Goal: Transaction & Acquisition: Purchase product/service

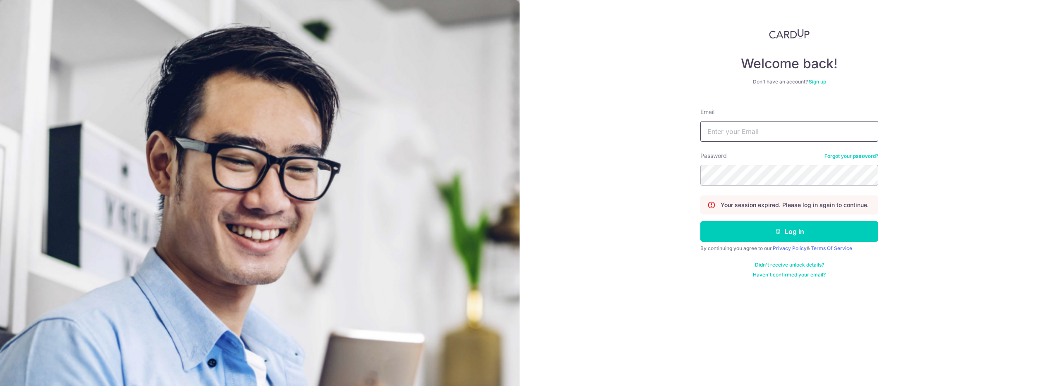
click at [774, 132] on input "Email" at bounding box center [789, 131] width 178 height 21
type input "yralleljg@gmail.com"
click at [700, 221] on button "Log in" at bounding box center [789, 231] width 178 height 21
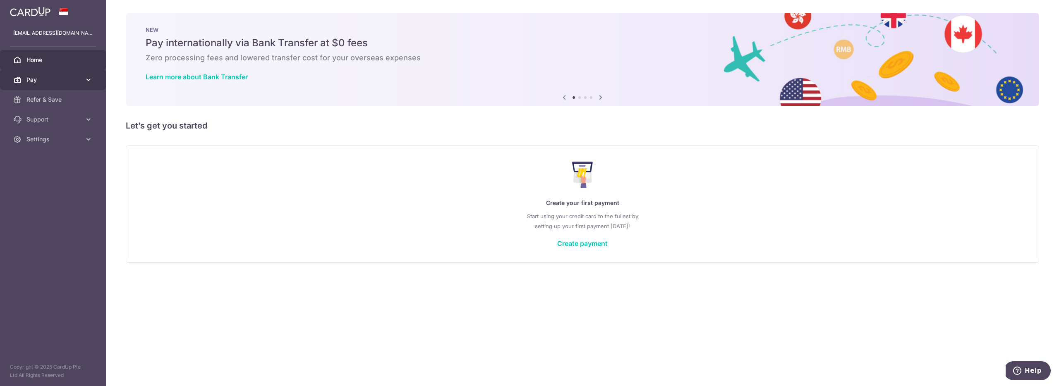
click at [71, 81] on span "Pay" at bounding box center [53, 80] width 55 height 8
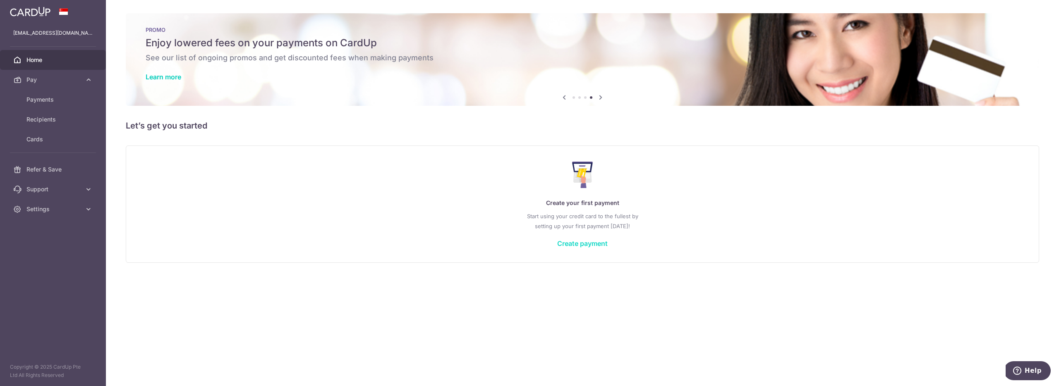
click at [578, 241] on link "Create payment" at bounding box center [582, 243] width 50 height 8
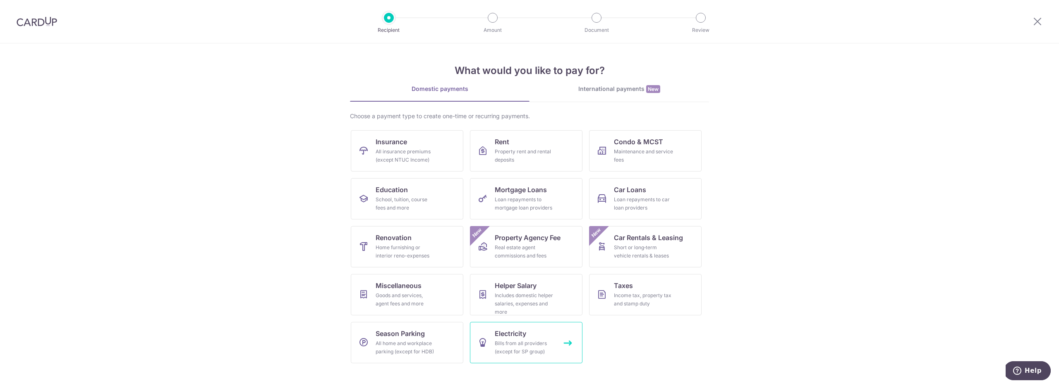
click at [526, 337] on span "Electricity" at bounding box center [510, 334] width 31 height 10
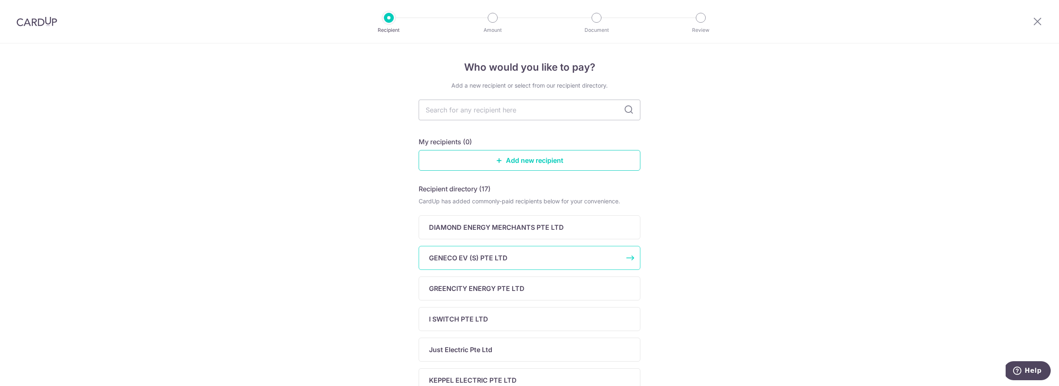
click at [542, 258] on div "GENECO EV (S) PTE LTD" at bounding box center [524, 258] width 191 height 10
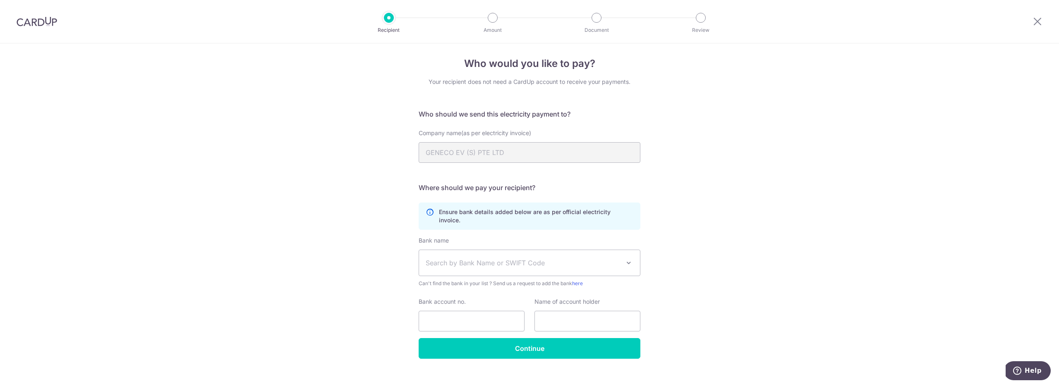
scroll to position [7, 0]
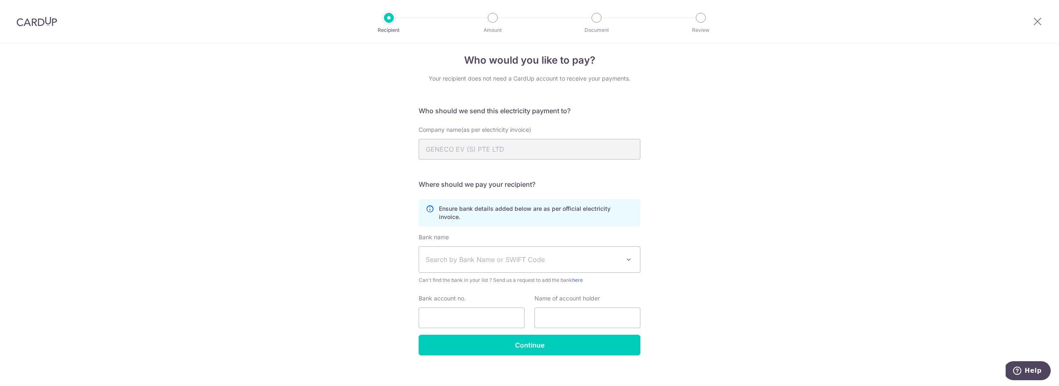
click at [599, 255] on span "Search by Bank Name or SWIFT Code" at bounding box center [523, 260] width 194 height 10
click at [671, 249] on div "Who would you like to pay? Your recipient does not need a CardUp account to rec…" at bounding box center [529, 215] width 1059 height 358
click at [485, 218] on div "Ensure bank details added below are as per official electricity invoice." at bounding box center [530, 212] width 222 height 27
click at [505, 308] on input "Bank account no." at bounding box center [472, 318] width 106 height 21
click at [719, 265] on div "Who would you like to pay? Your recipient does not need a CardUp account to rec…" at bounding box center [529, 215] width 1059 height 358
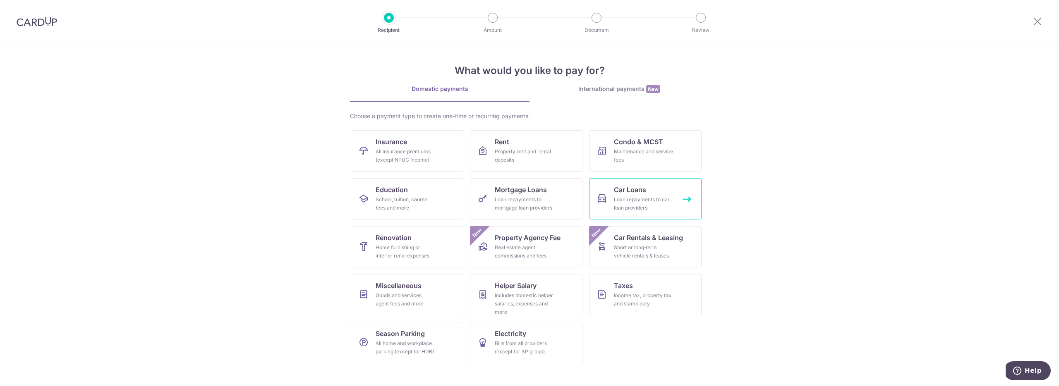
click at [641, 192] on span "Car Loans" at bounding box center [630, 190] width 32 height 10
click at [637, 244] on div "Short or long‑term vehicle rentals & leases" at bounding box center [644, 252] width 60 height 17
click at [658, 202] on div "Loan repayments to car loan providers" at bounding box center [644, 204] width 60 height 17
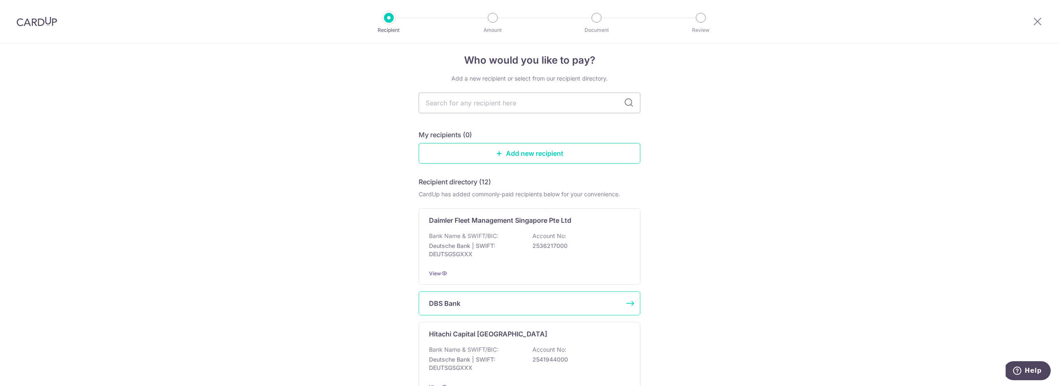
scroll to position [17, 0]
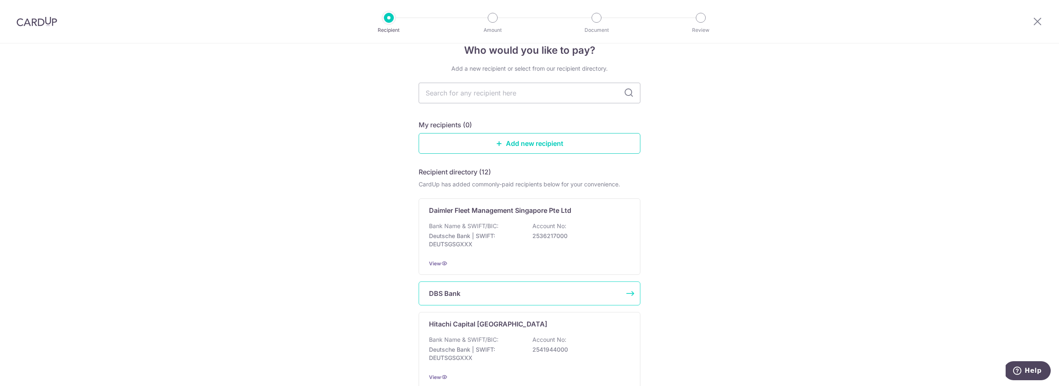
click at [544, 289] on div "DBS Bank" at bounding box center [524, 294] width 191 height 10
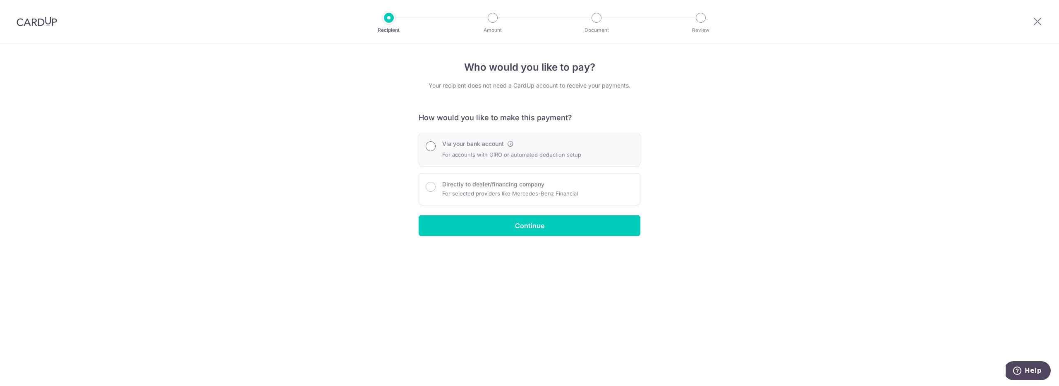
click at [432, 147] on input "Via your bank account" at bounding box center [431, 146] width 10 height 10
radio input "true"
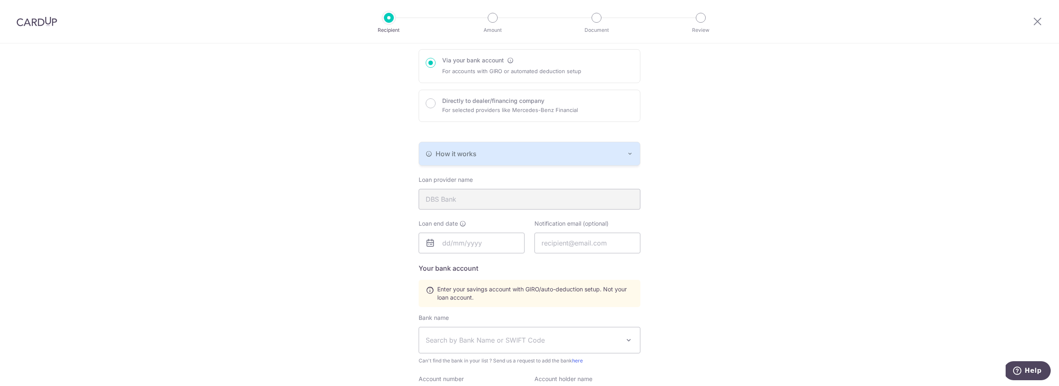
scroll to position [84, 0]
drag, startPoint x: 471, startPoint y: 289, endPoint x: 551, endPoint y: 287, distance: 79.4
click at [551, 287] on span "Enter your savings account with GIRO/auto-deduction setup. Not your loan accoun…" at bounding box center [535, 293] width 196 height 17
click at [516, 297] on span "Enter your savings account with GIRO/auto-deduction setup. Not your loan accoun…" at bounding box center [535, 293] width 196 height 17
drag, startPoint x: 475, startPoint y: 290, endPoint x: 513, endPoint y: 290, distance: 37.6
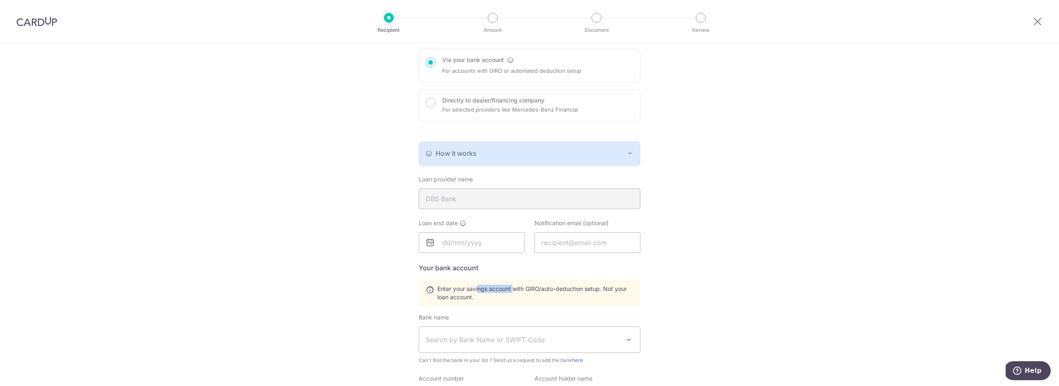
click at [513, 290] on span "Enter your savings account with GIRO/auto-deduction setup. Not your loan accoun…" at bounding box center [535, 293] width 196 height 17
click at [512, 299] on span "Enter your savings account with GIRO/auto-deduction setup. Not your loan accoun…" at bounding box center [535, 293] width 196 height 17
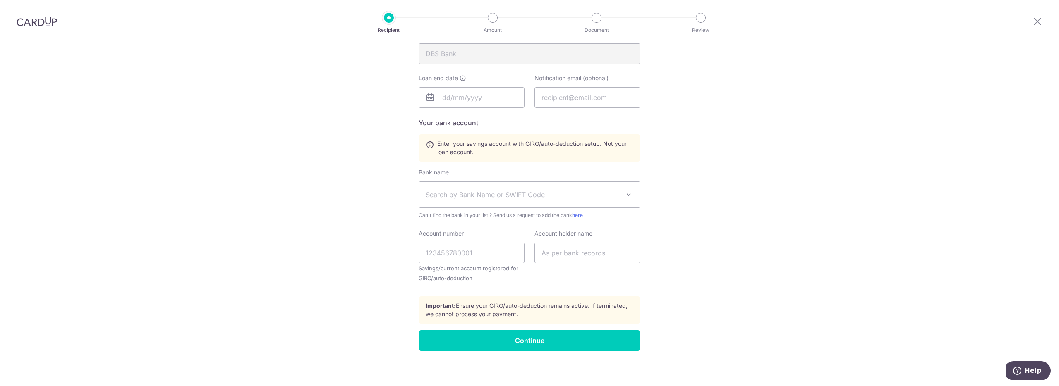
scroll to position [0, 0]
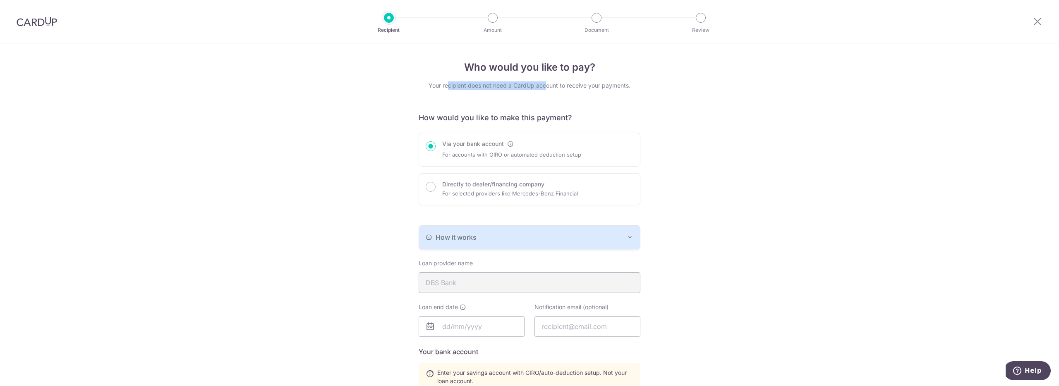
drag, startPoint x: 452, startPoint y: 86, endPoint x: 543, endPoint y: 86, distance: 91.4
click at [543, 86] on div "Your recipient does not need a CardUp account to receive your payments." at bounding box center [530, 85] width 222 height 8
